Goal: Obtain resource: Download file/media

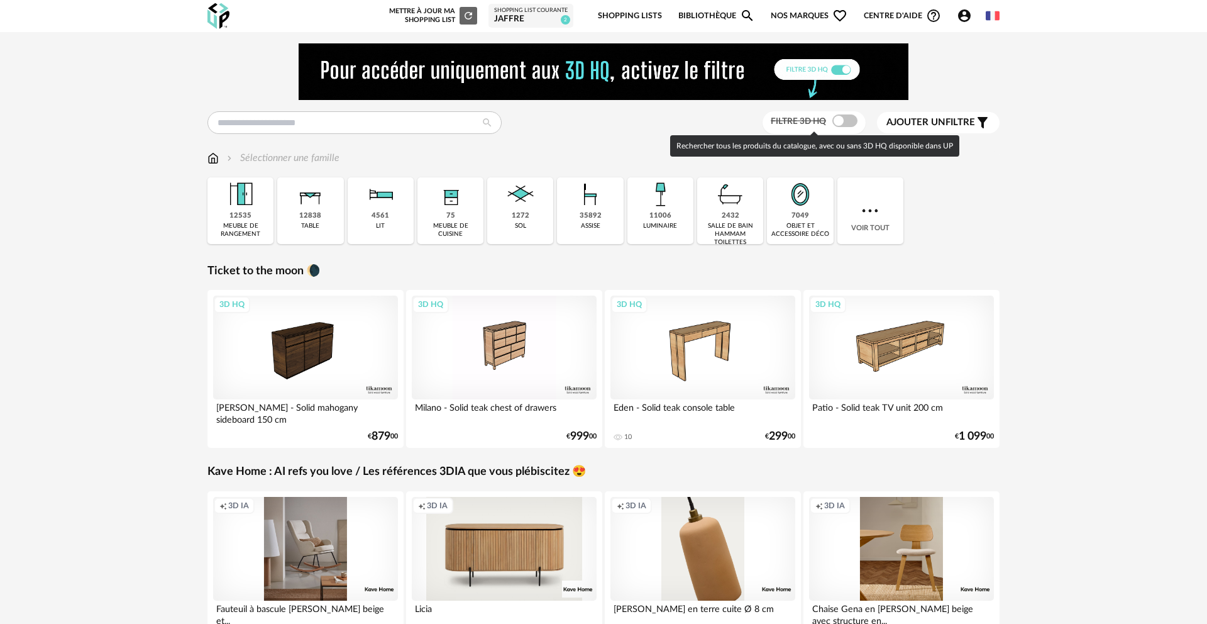
click at [835, 121] on span at bounding box center [845, 120] width 25 height 13
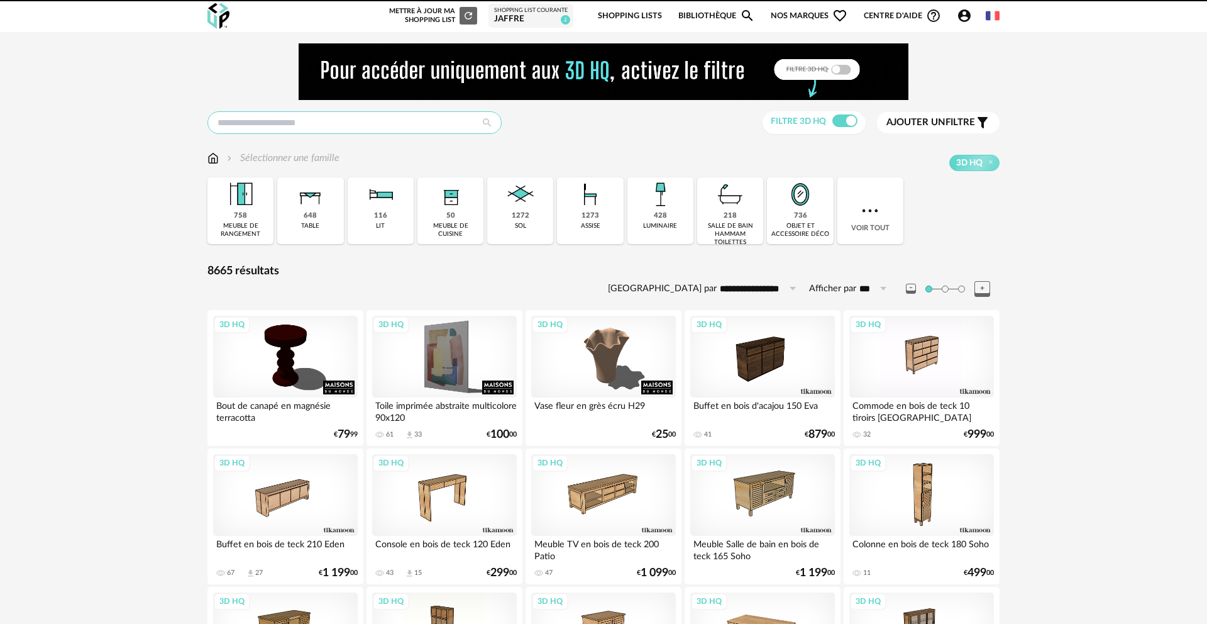
click at [420, 124] on input "text" at bounding box center [355, 122] width 294 height 23
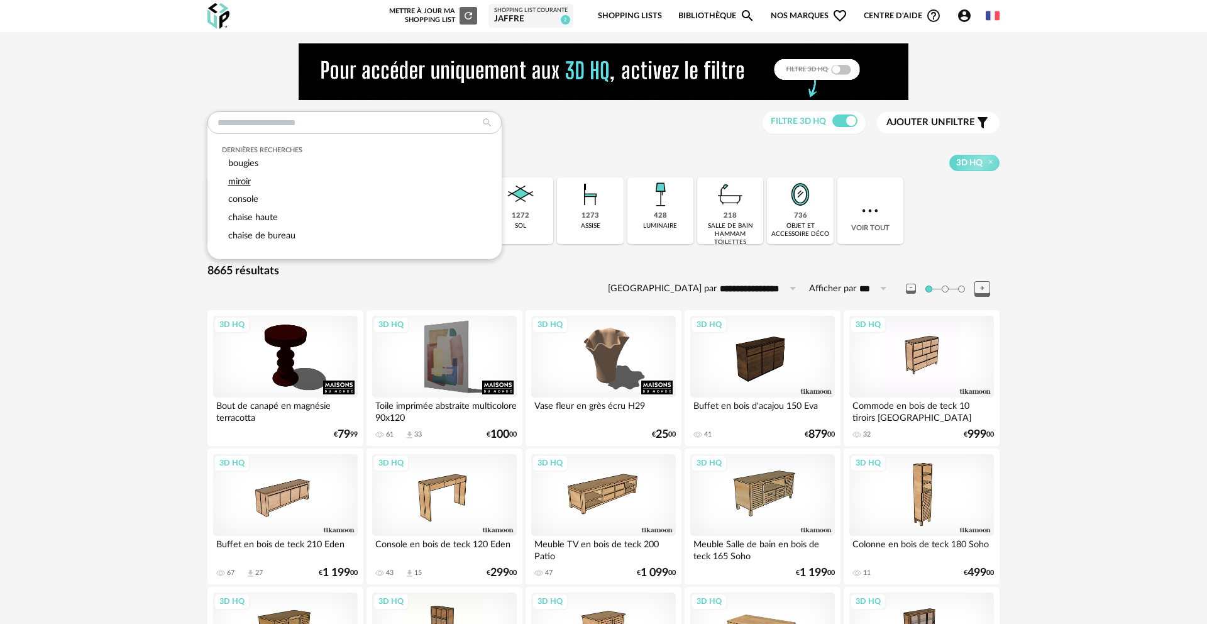
click at [248, 179] on span "miroir" at bounding box center [239, 181] width 23 height 9
type input "******"
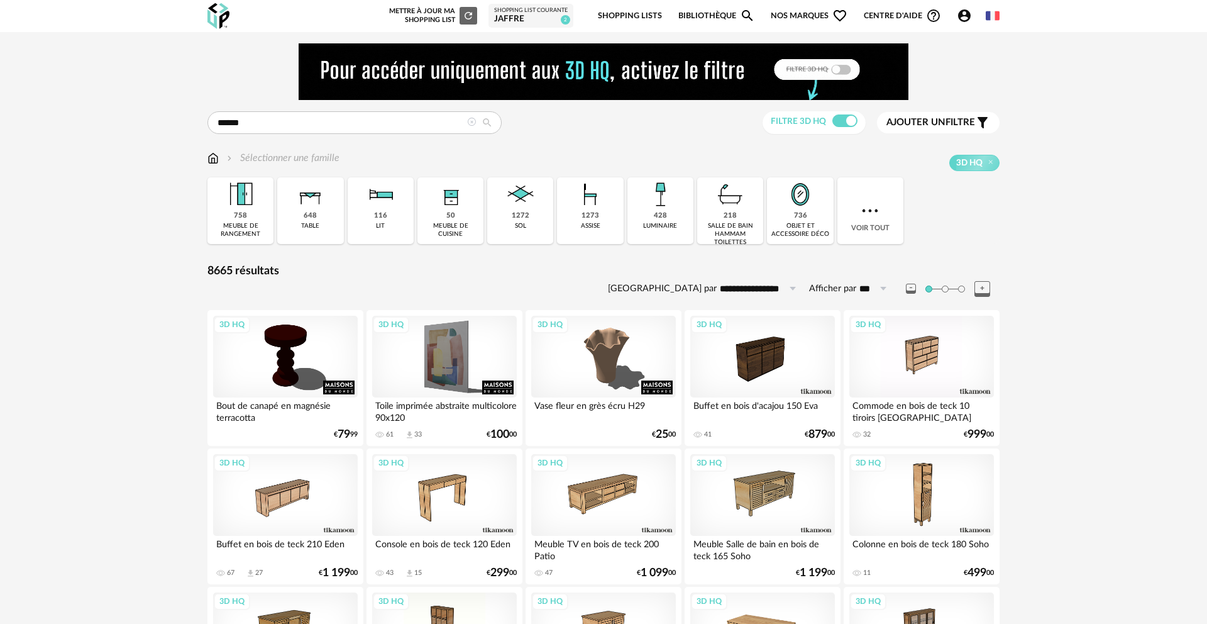
click at [493, 127] on icon at bounding box center [487, 122] width 23 height 11
type input "**********"
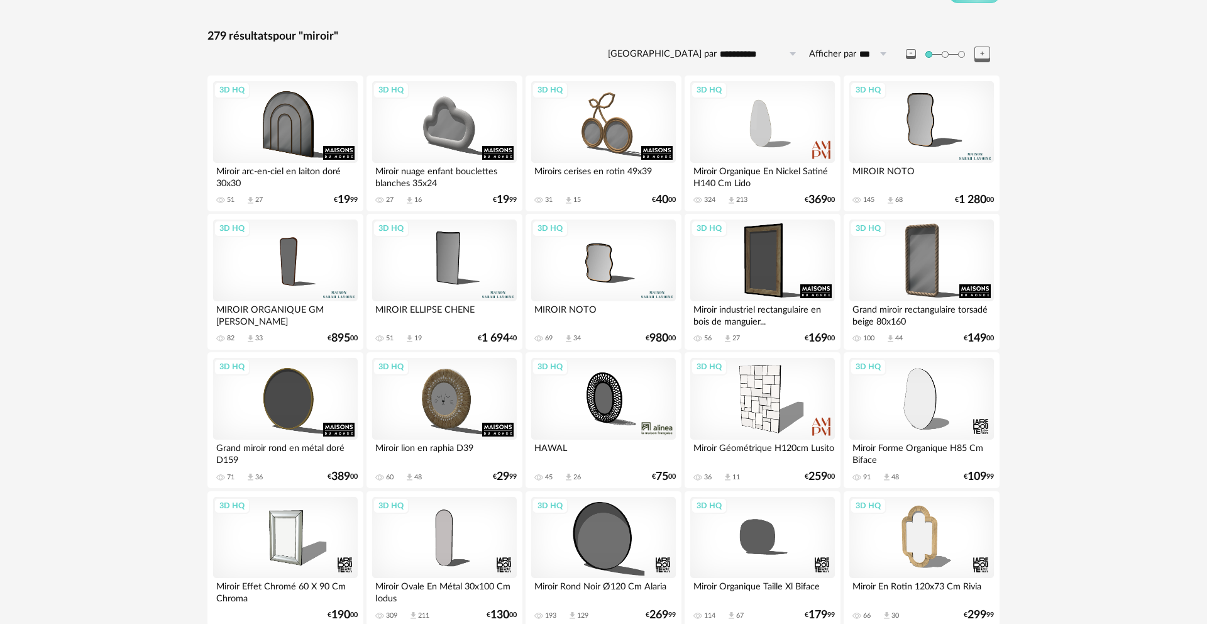
scroll to position [169, 0]
click at [620, 560] on div "3D HQ" at bounding box center [603, 537] width 145 height 82
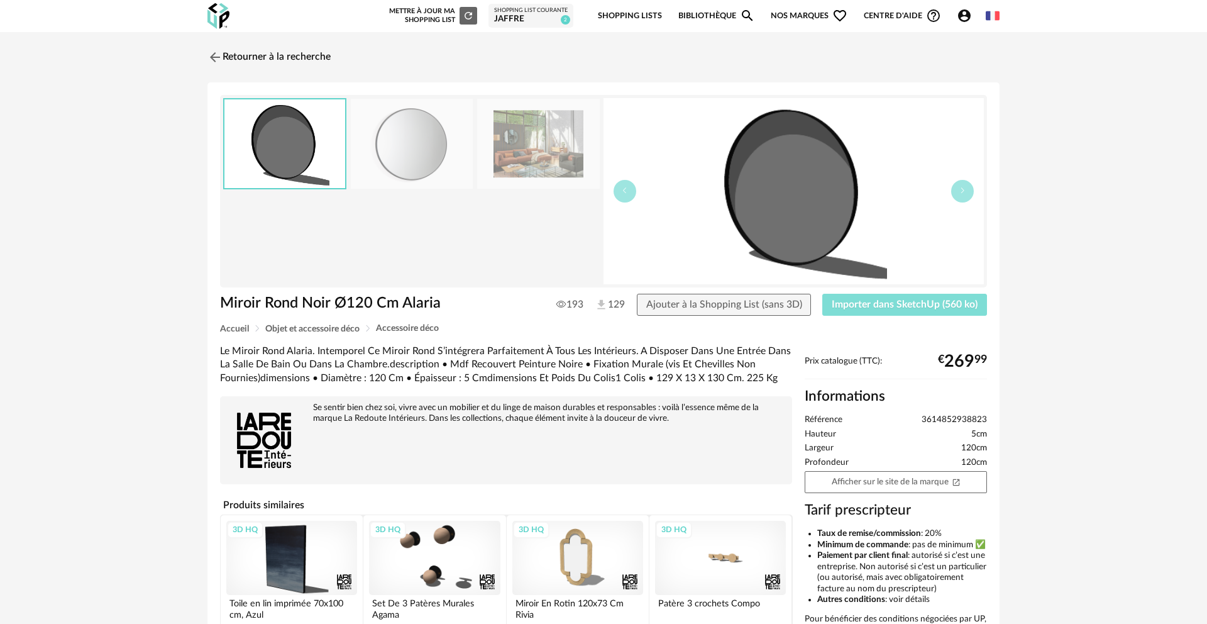
click at [842, 308] on span "Importer dans SketchUp (560 ko)" at bounding box center [905, 304] width 146 height 10
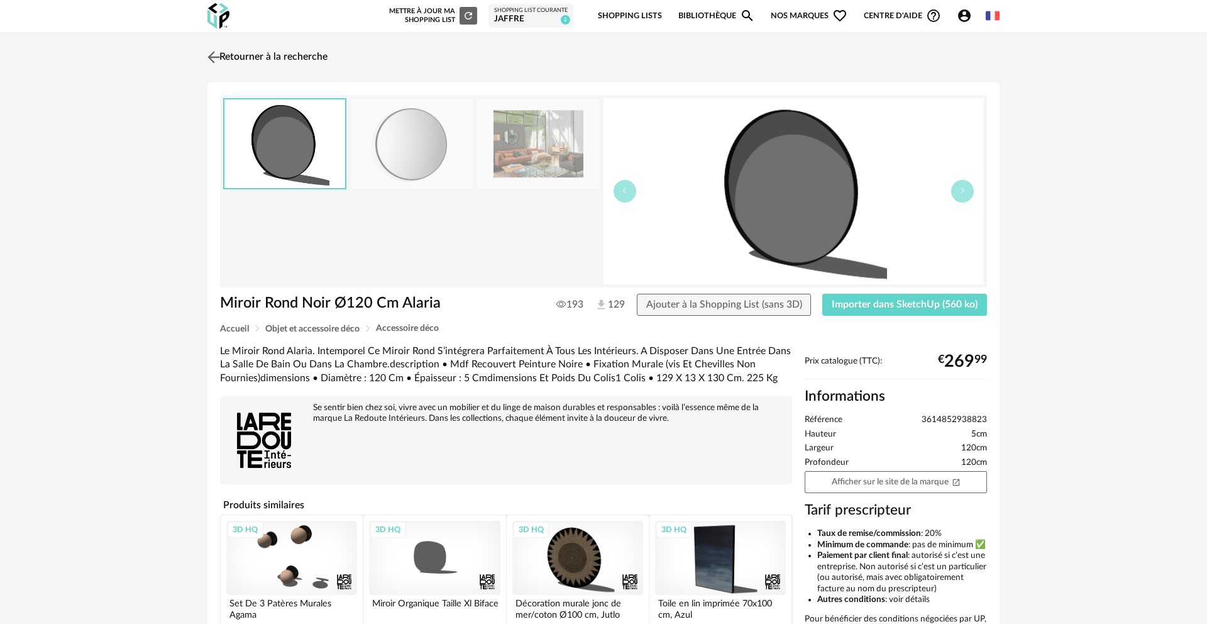
click at [294, 59] on link "Retourner à la recherche" at bounding box center [265, 57] width 123 height 28
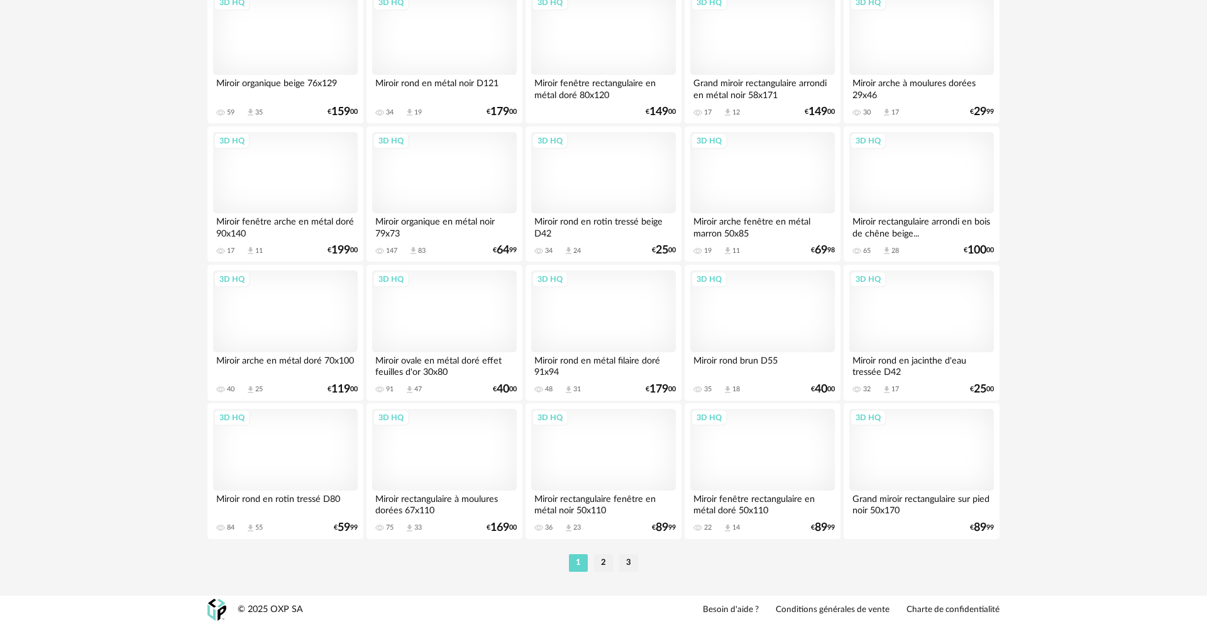
scroll to position [2480, 0]
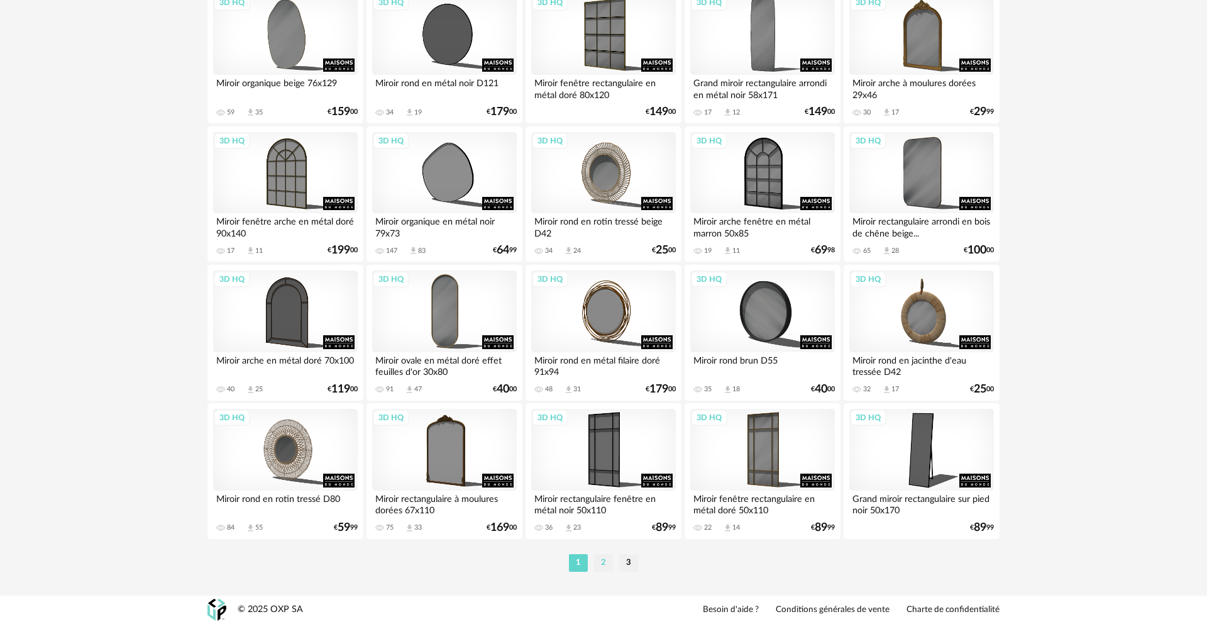
click at [601, 568] on li "2" at bounding box center [603, 563] width 19 height 18
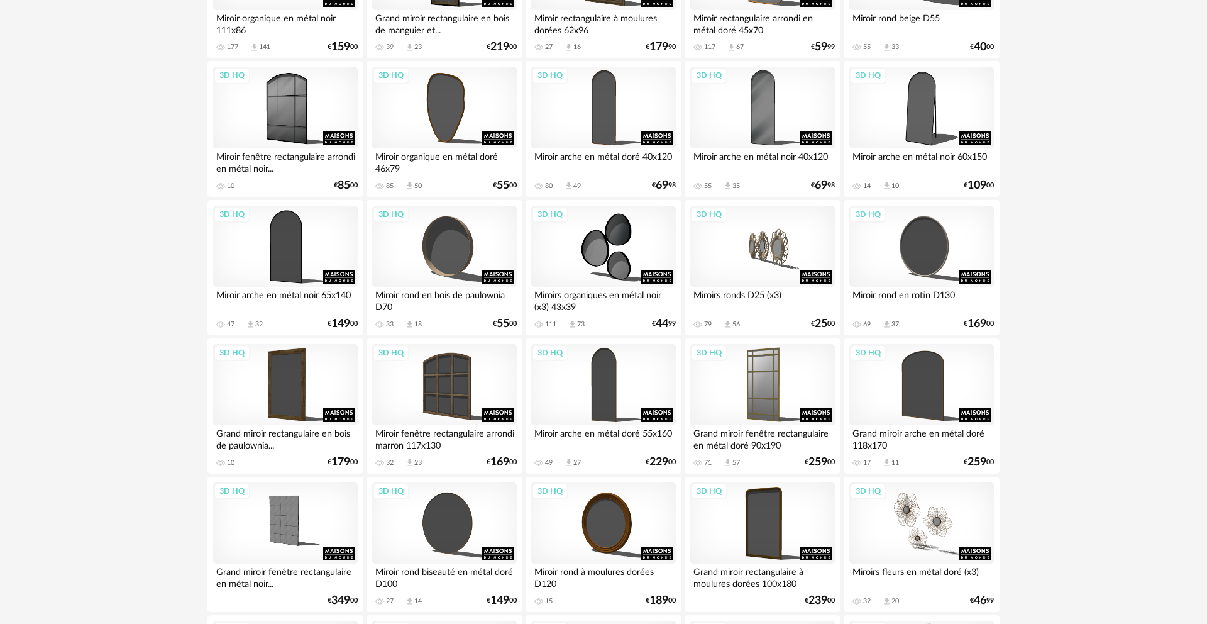
scroll to position [465, 0]
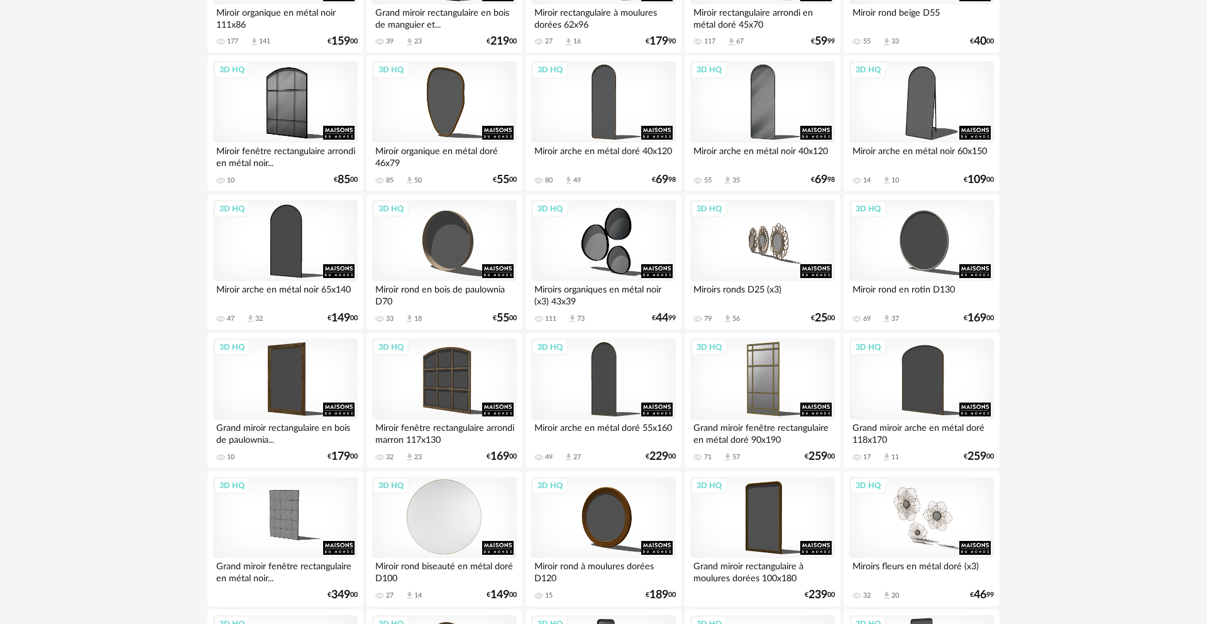
click at [462, 536] on div "3D HQ" at bounding box center [444, 518] width 145 height 82
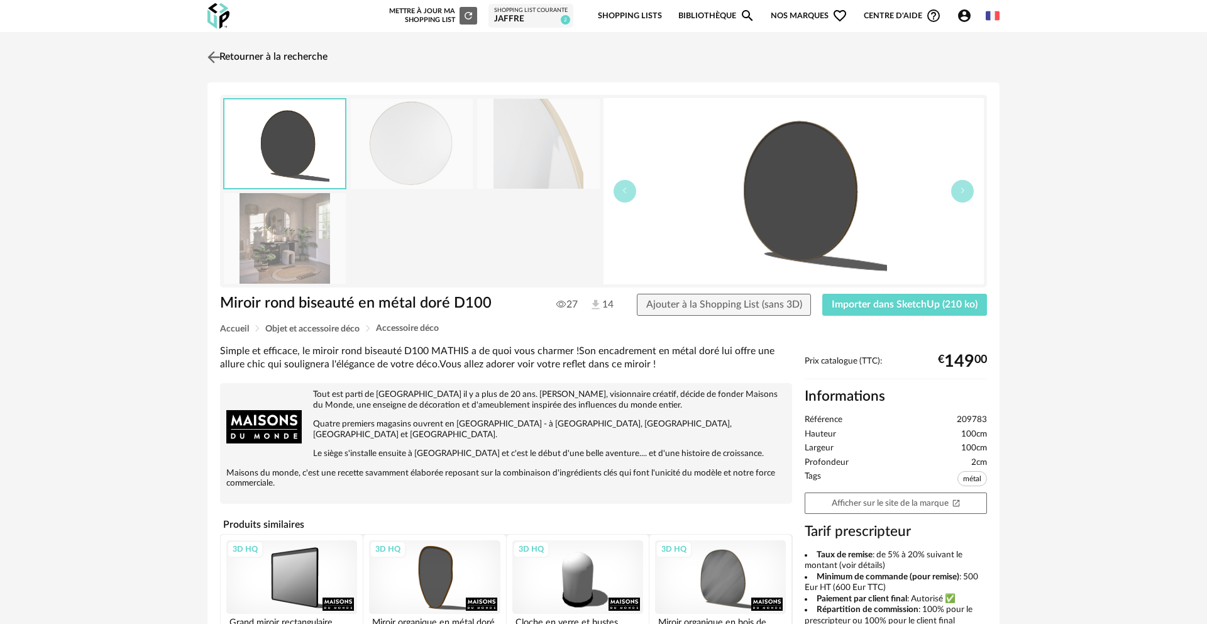
click at [214, 49] on img at bounding box center [214, 57] width 18 height 18
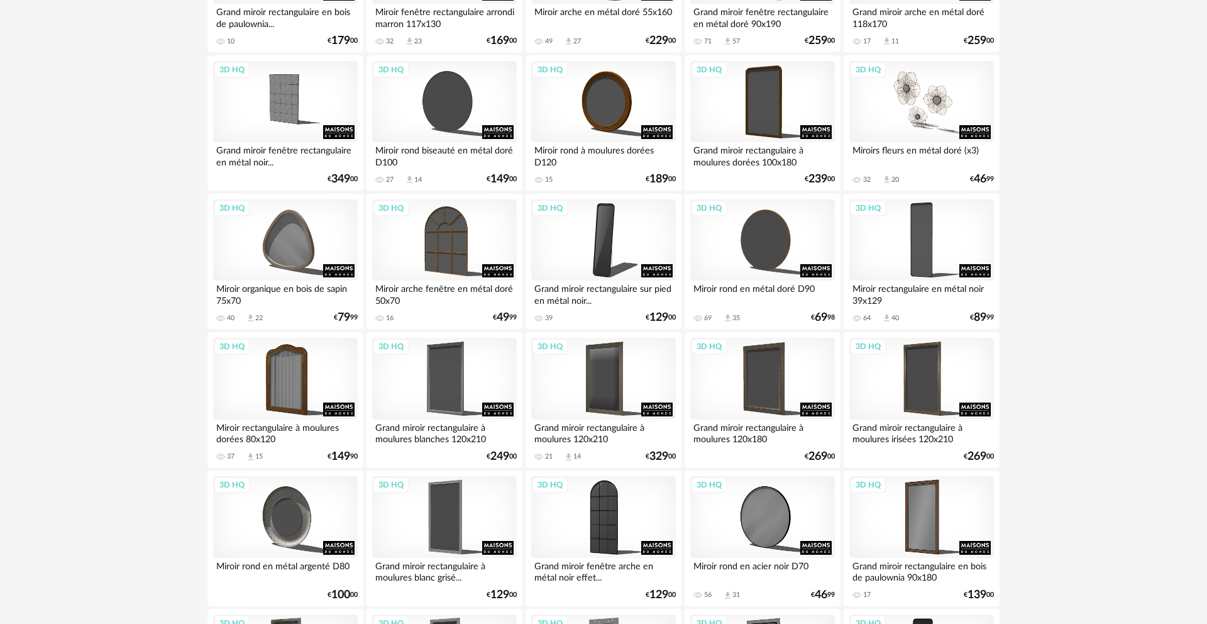
scroll to position [890, 0]
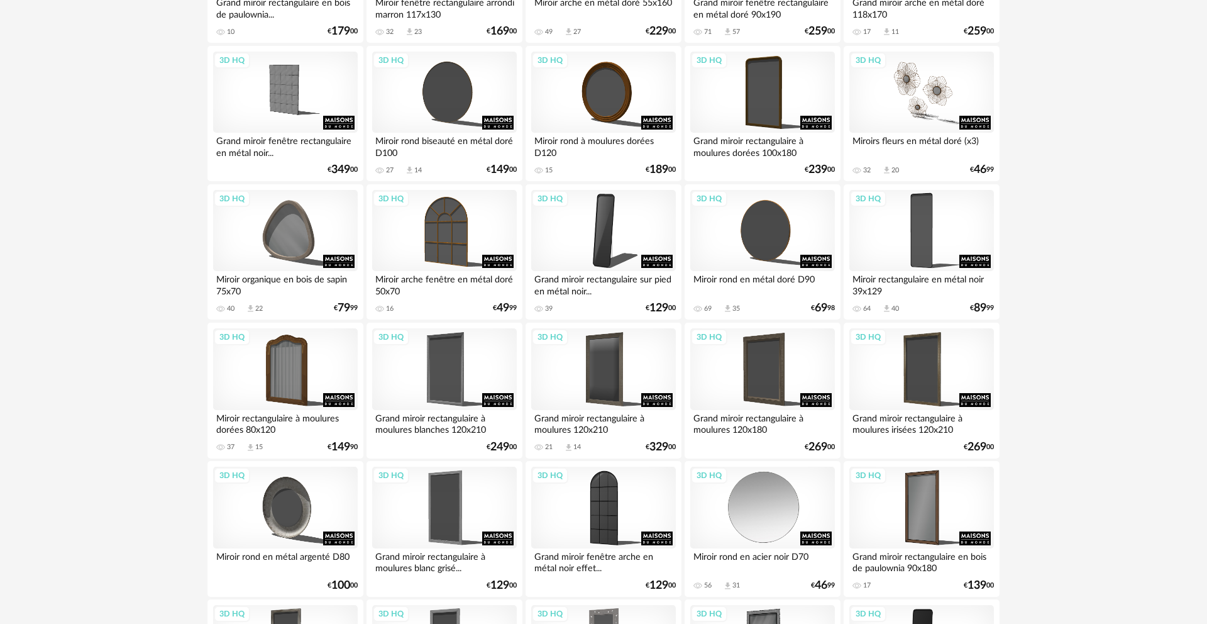
click at [774, 510] on div "3D HQ" at bounding box center [762, 508] width 145 height 82
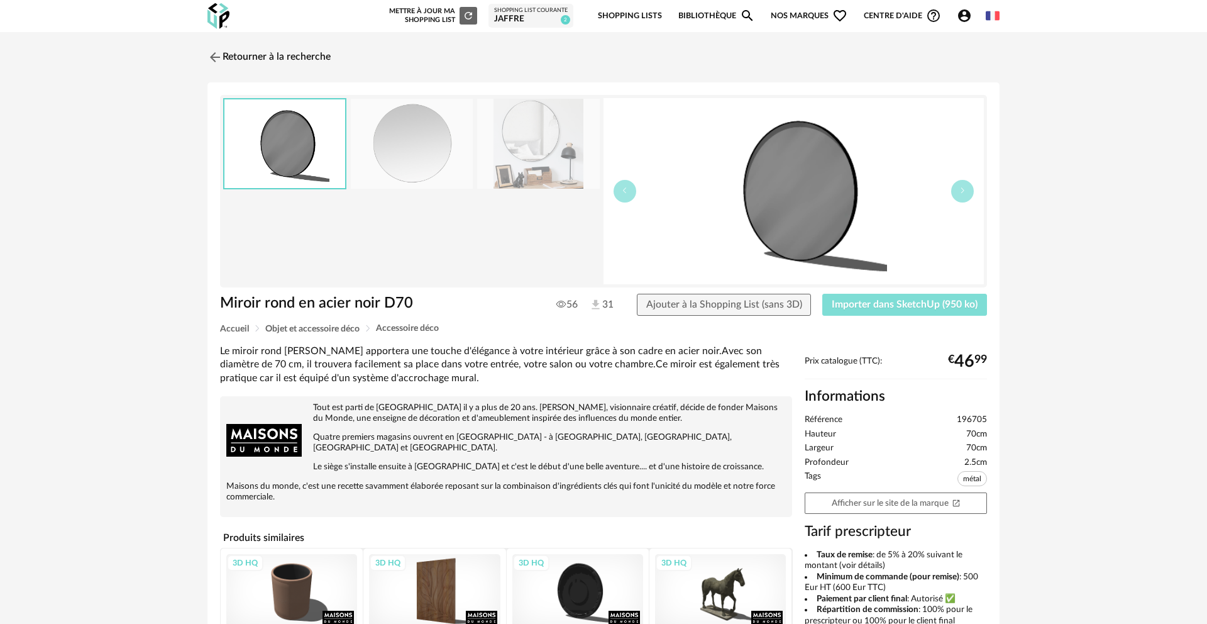
click at [889, 299] on span "Importer dans SketchUp (950 ko)" at bounding box center [905, 304] width 146 height 10
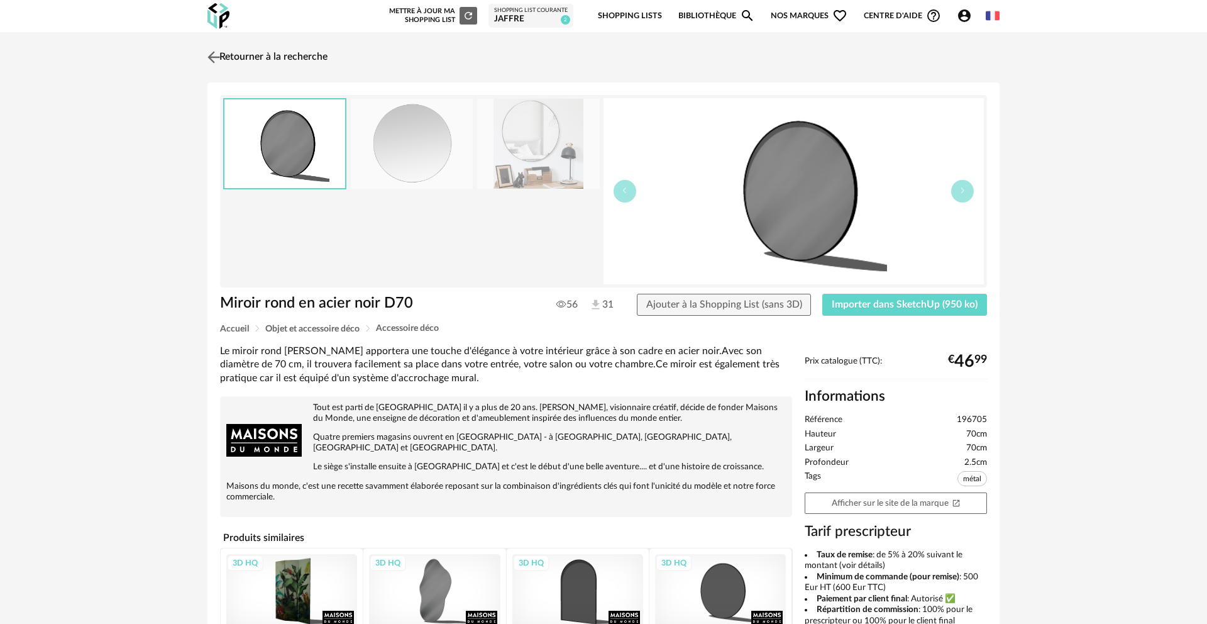
click at [213, 59] on img at bounding box center [214, 57] width 18 height 18
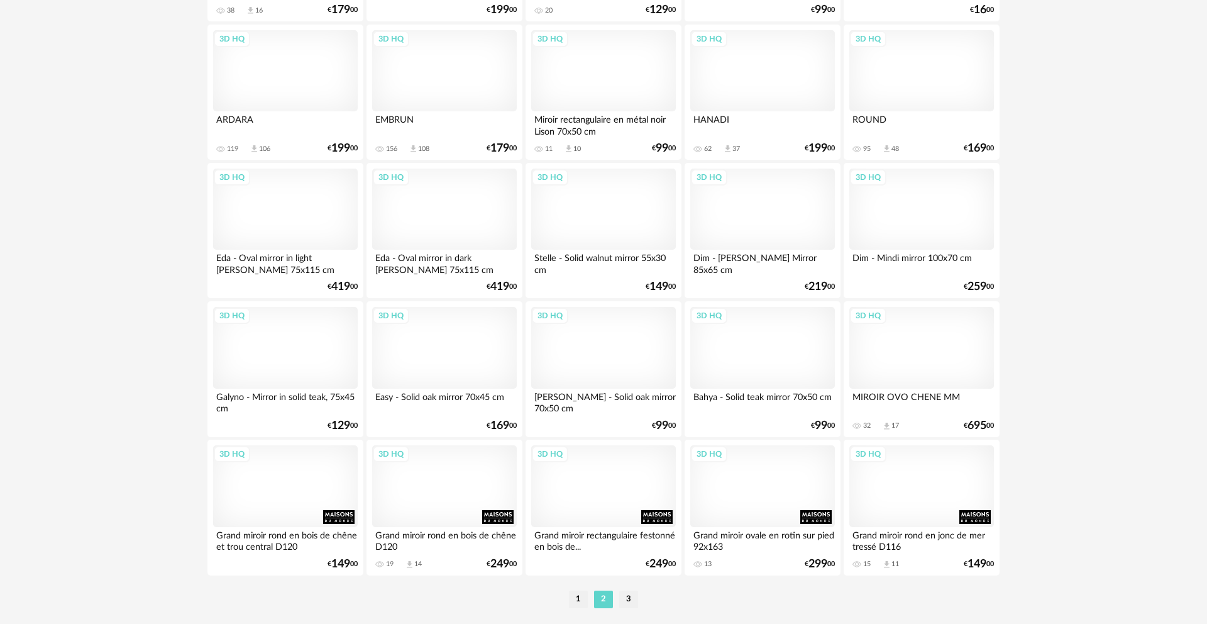
scroll to position [2480, 0]
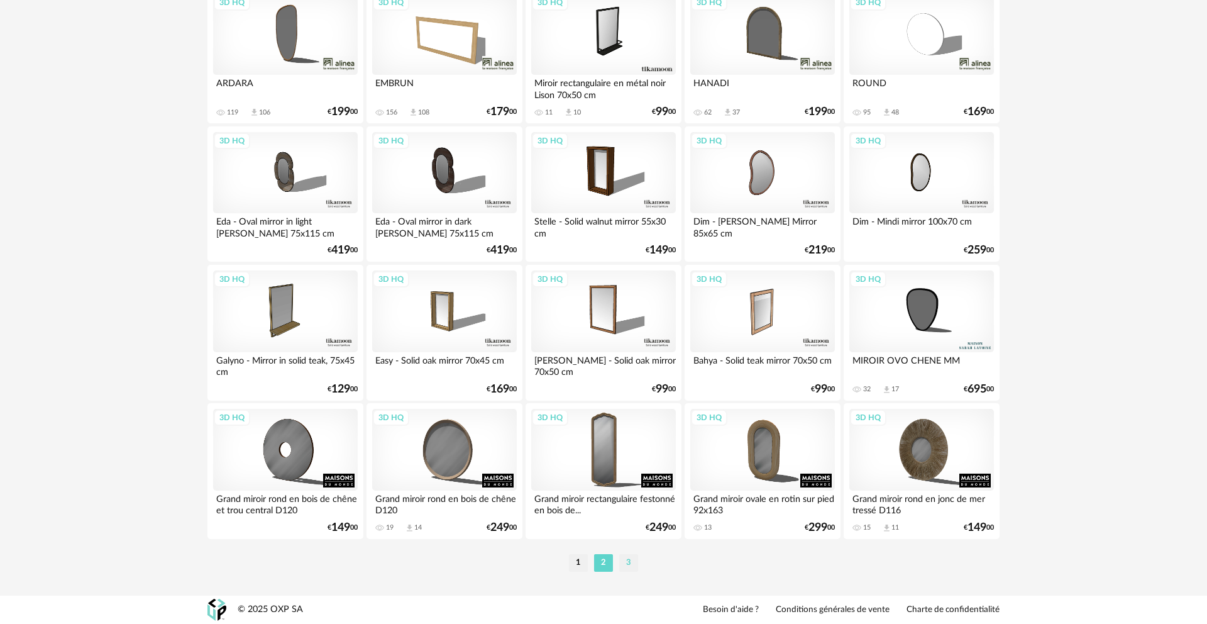
click at [628, 562] on li "3" at bounding box center [628, 563] width 19 height 18
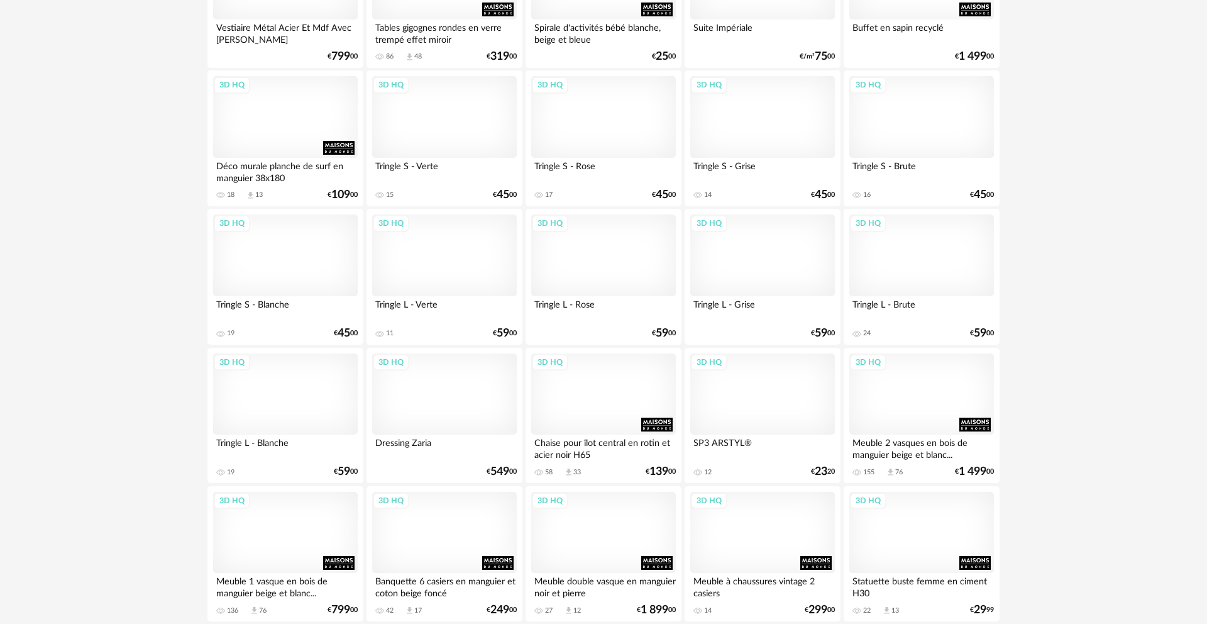
scroll to position [1947, 0]
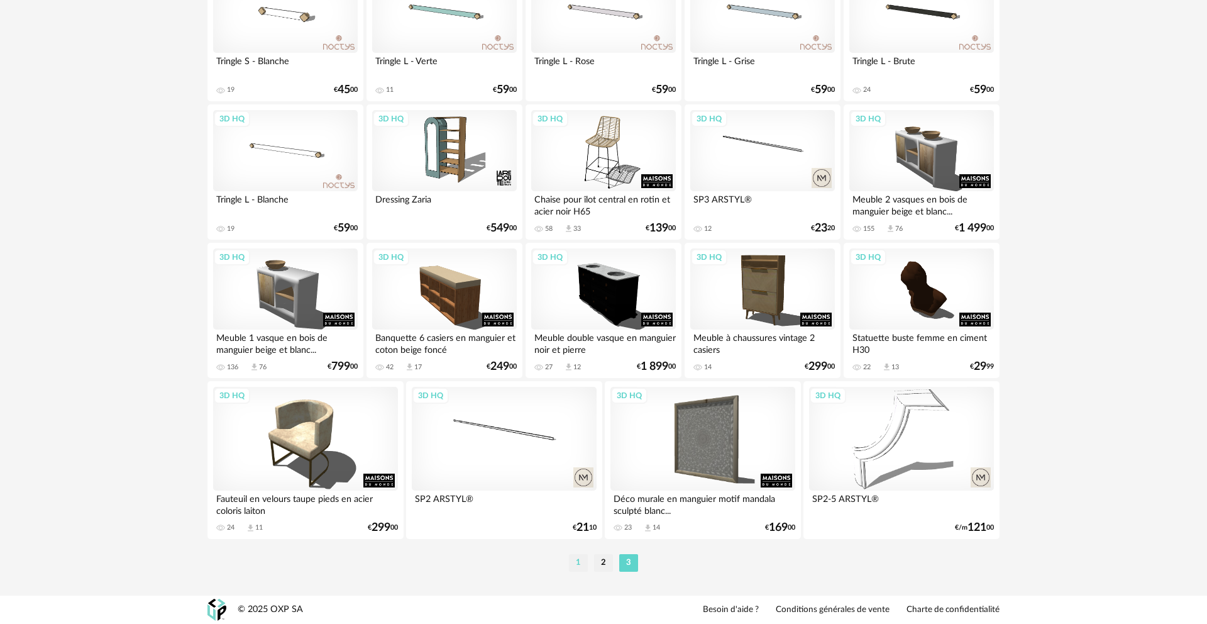
click at [580, 565] on li "1" at bounding box center [578, 563] width 19 height 18
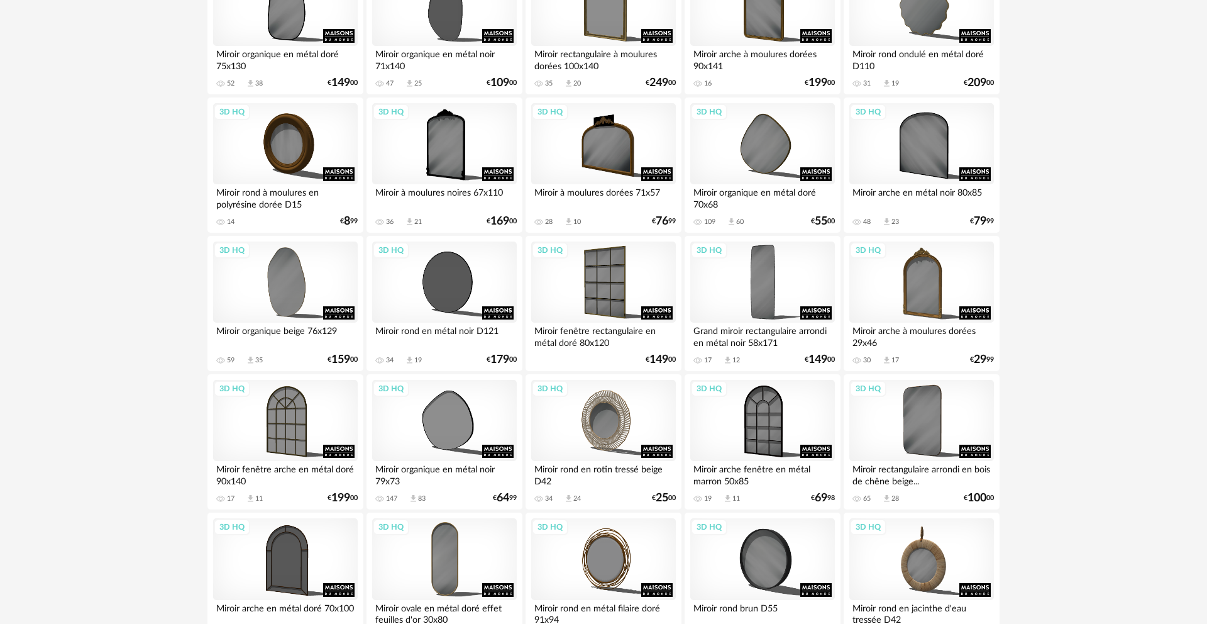
scroll to position [2238, 0]
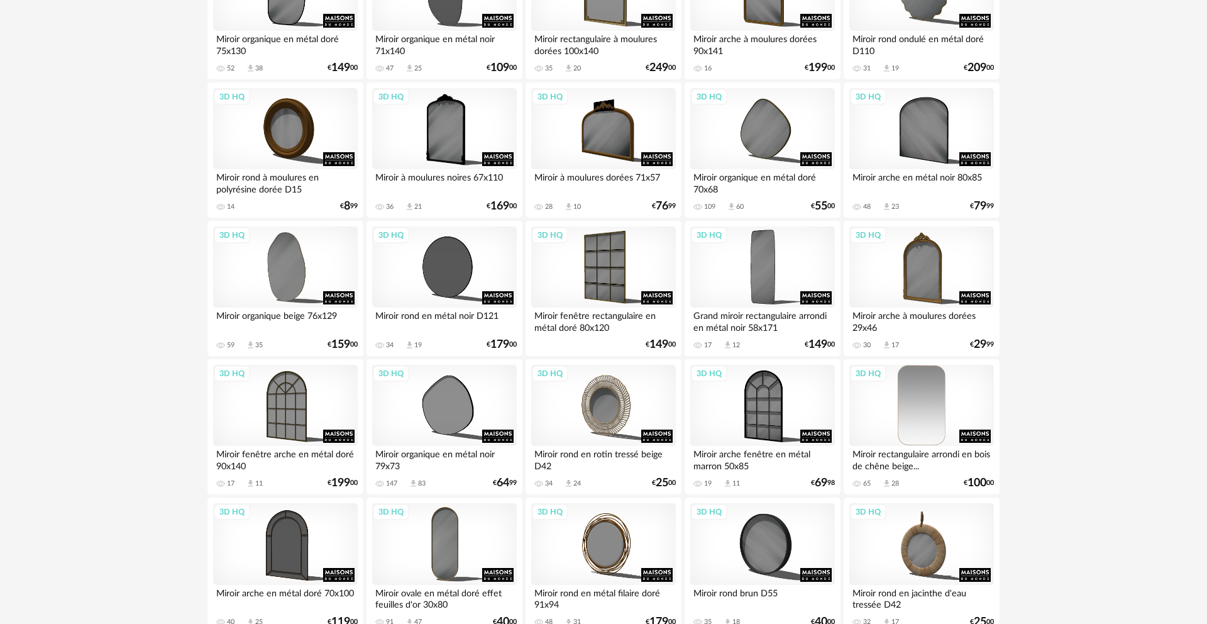
click at [907, 440] on div "3D HQ" at bounding box center [922, 406] width 145 height 82
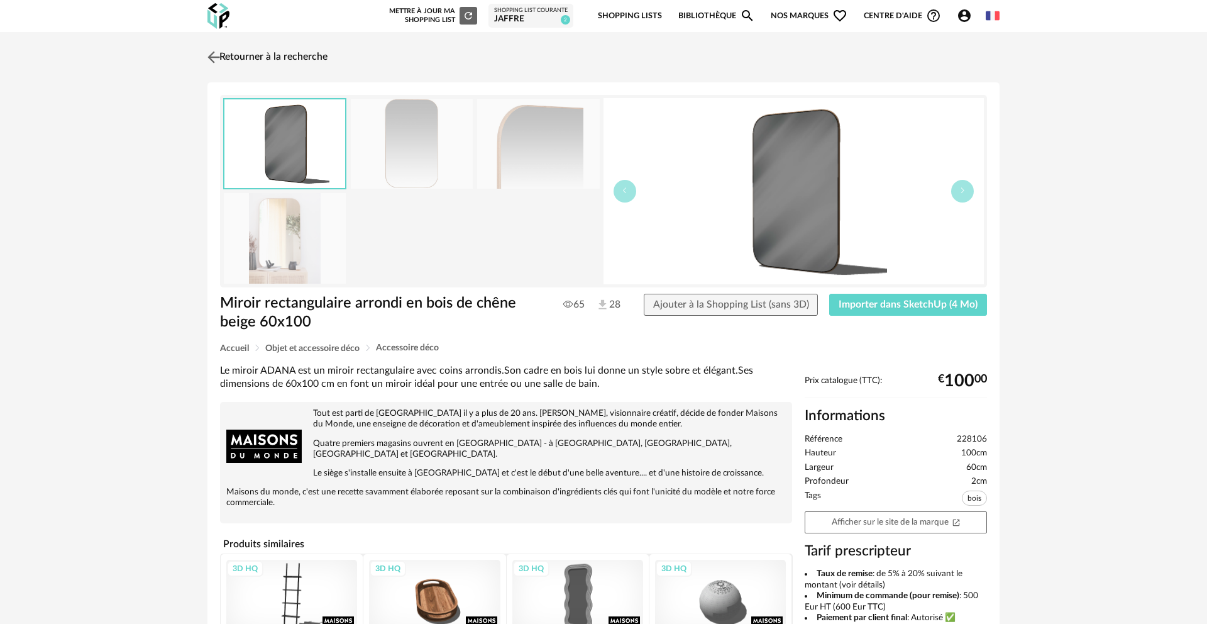
click at [230, 58] on link "Retourner à la recherche" at bounding box center [265, 57] width 123 height 28
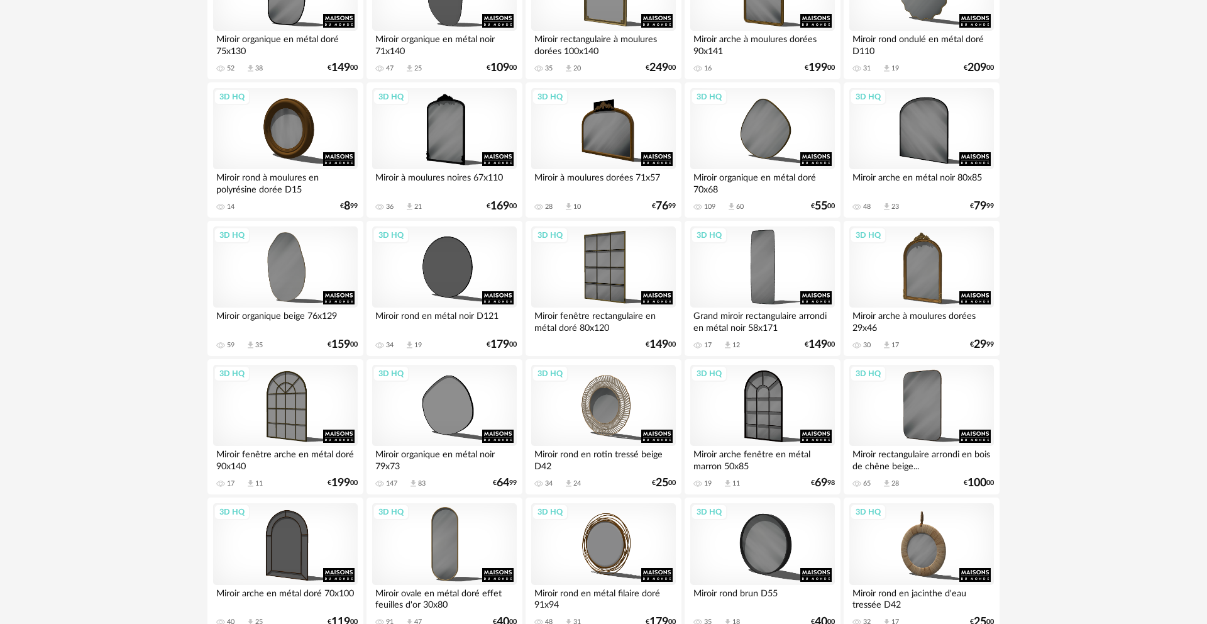
scroll to position [2480, 0]
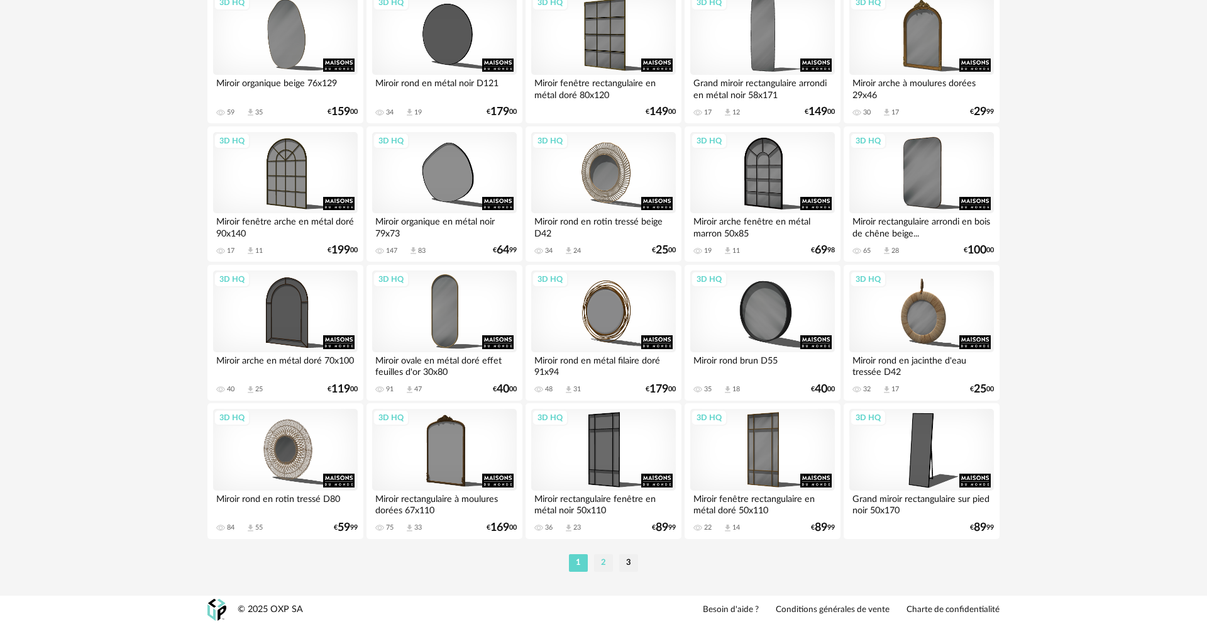
click at [610, 565] on li "2" at bounding box center [603, 563] width 19 height 18
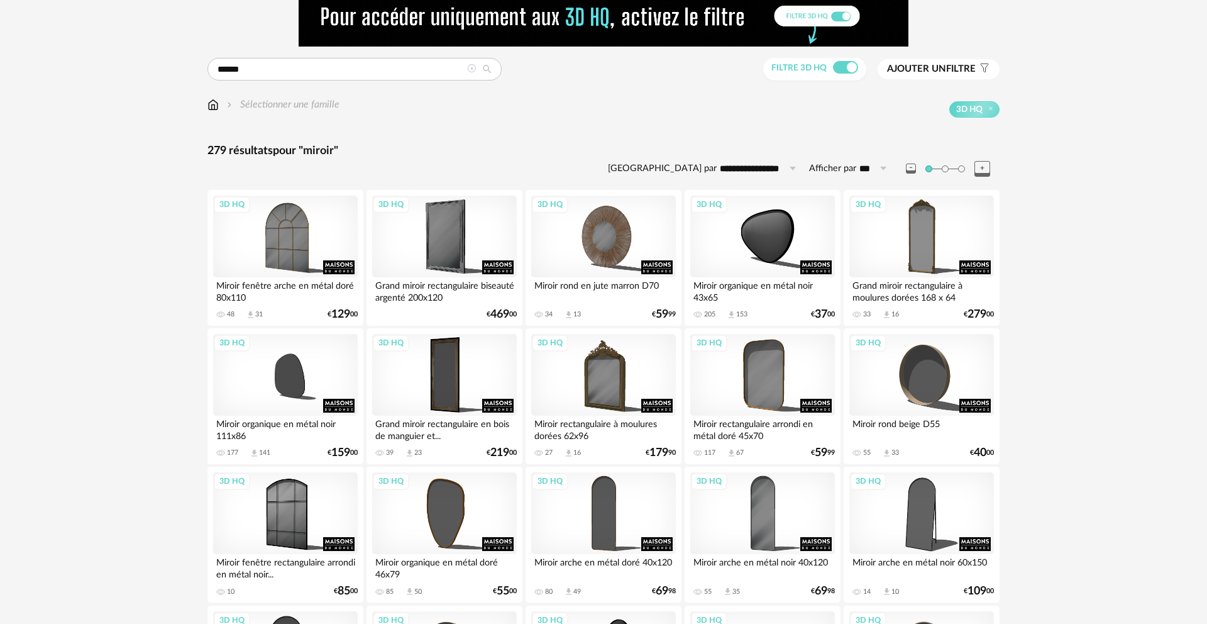
scroll to position [57, 0]
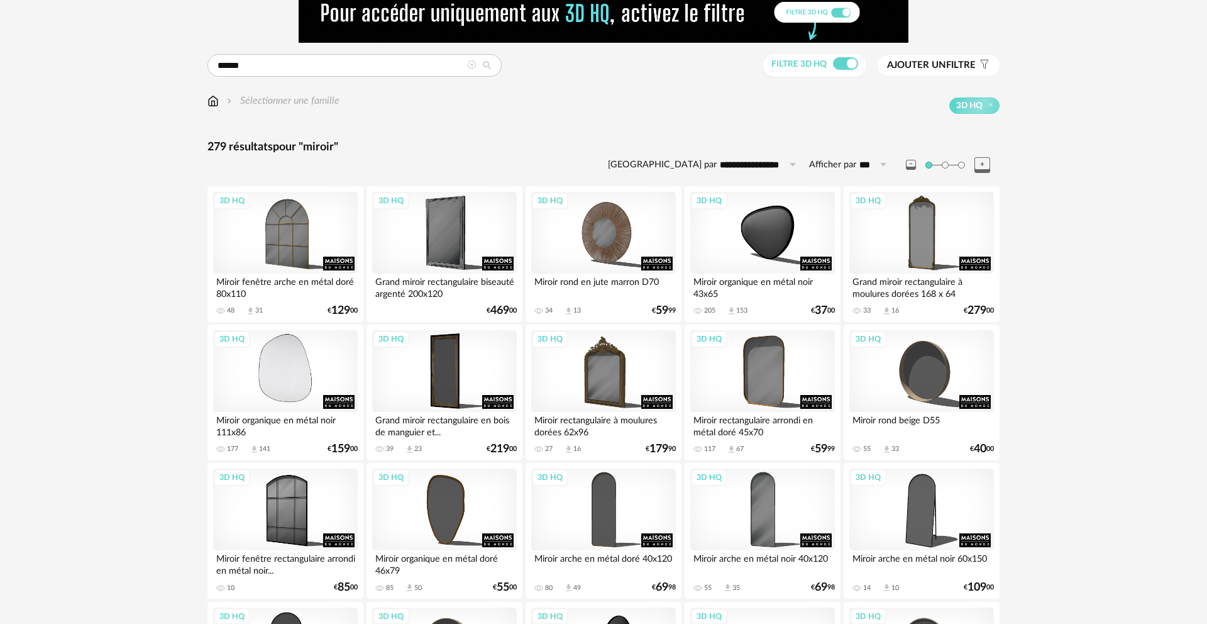
click at [244, 387] on div "3D HQ" at bounding box center [285, 371] width 145 height 82
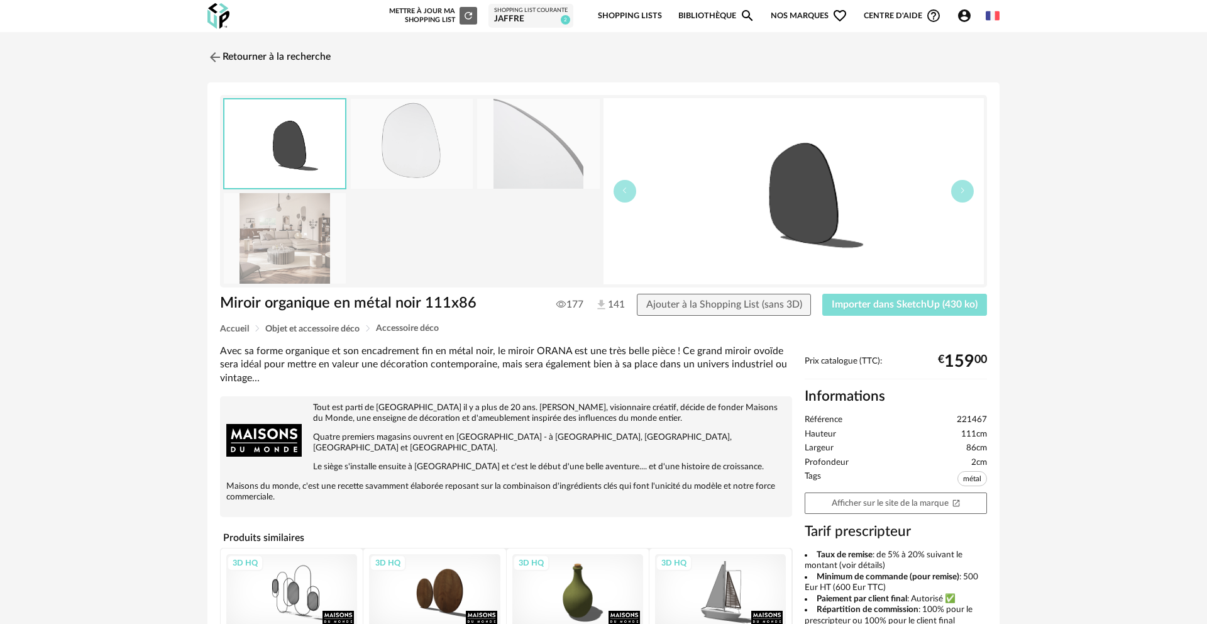
click at [886, 301] on span "Importer dans SketchUp (430 ko)" at bounding box center [905, 304] width 146 height 10
